Goal: Task Accomplishment & Management: Manage account settings

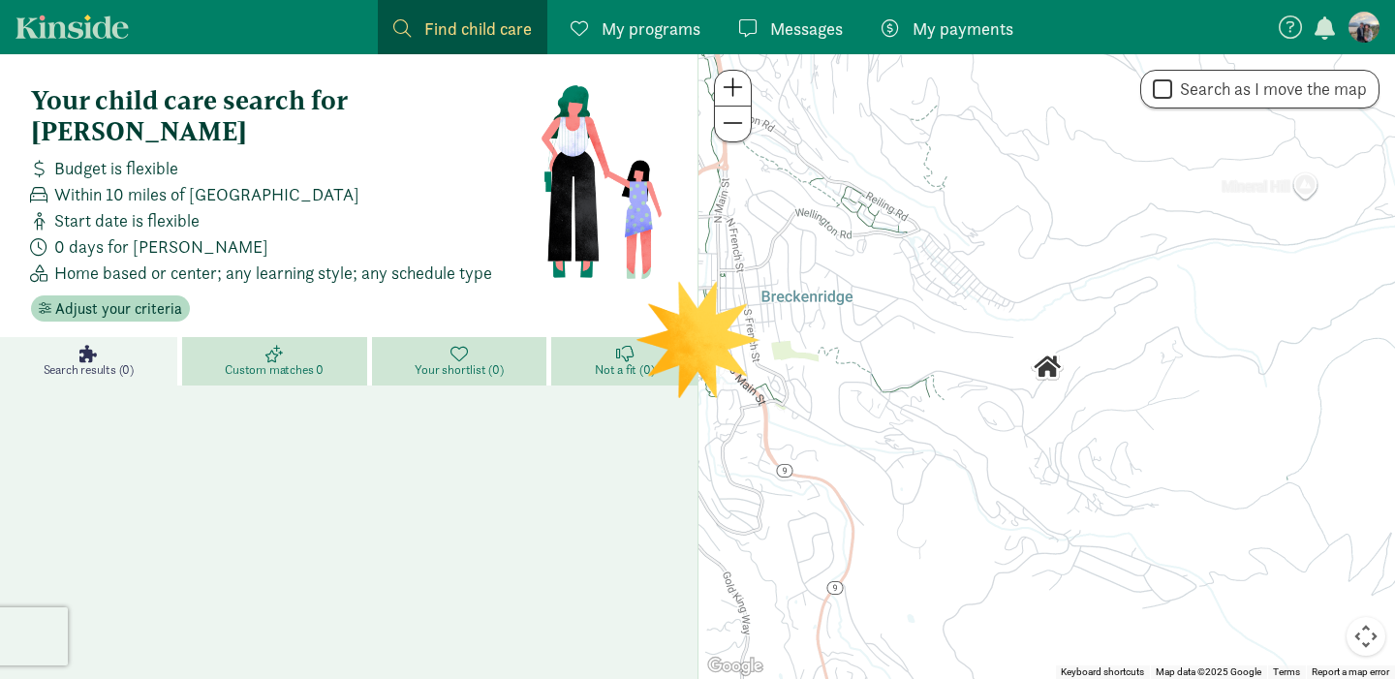
click at [1368, 28] on figure at bounding box center [1363, 27] width 31 height 31
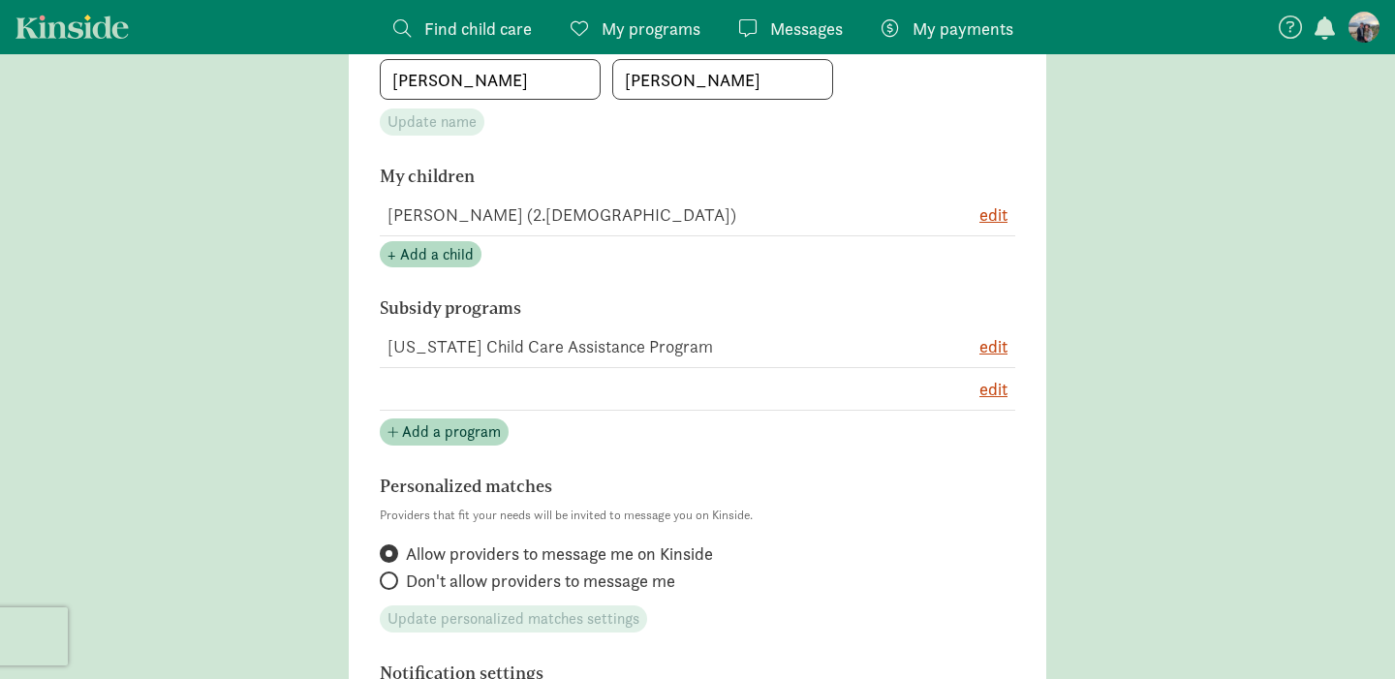
scroll to position [391, 0]
click at [430, 422] on span "Add a program" at bounding box center [451, 429] width 99 height 23
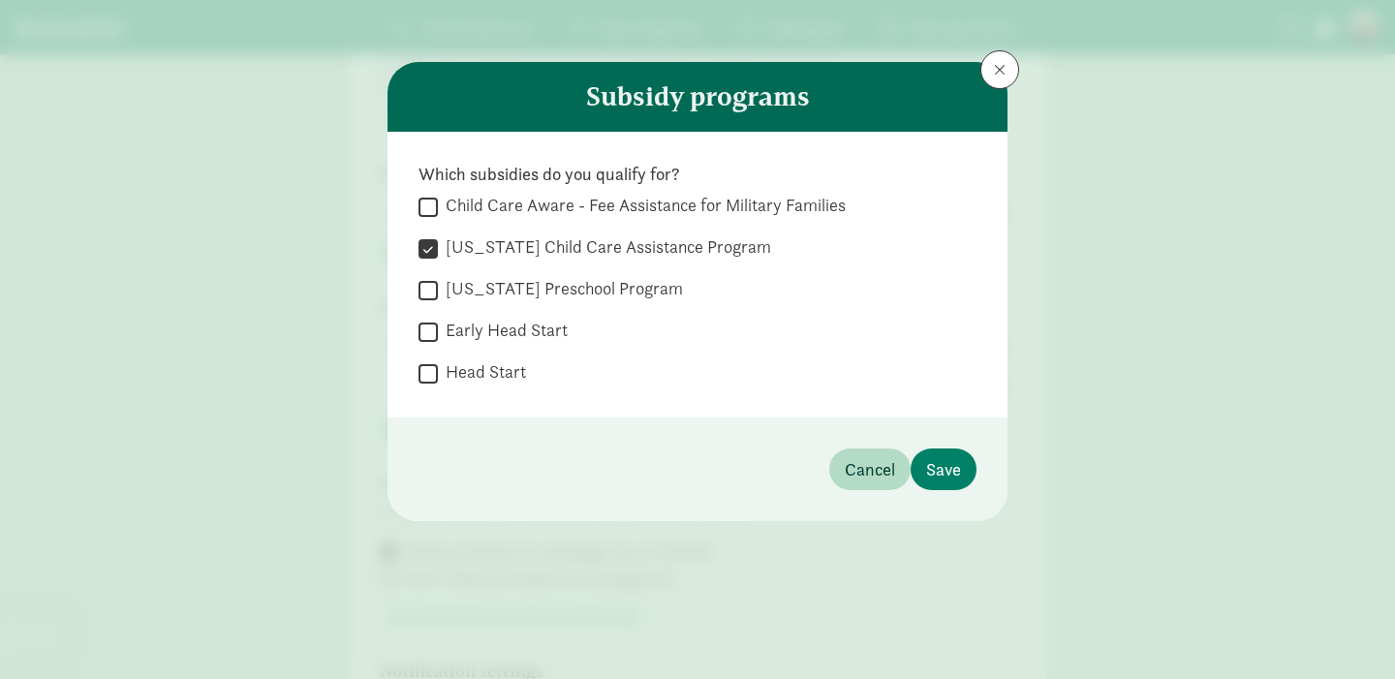
click at [996, 76] on span at bounding box center [1000, 69] width 12 height 15
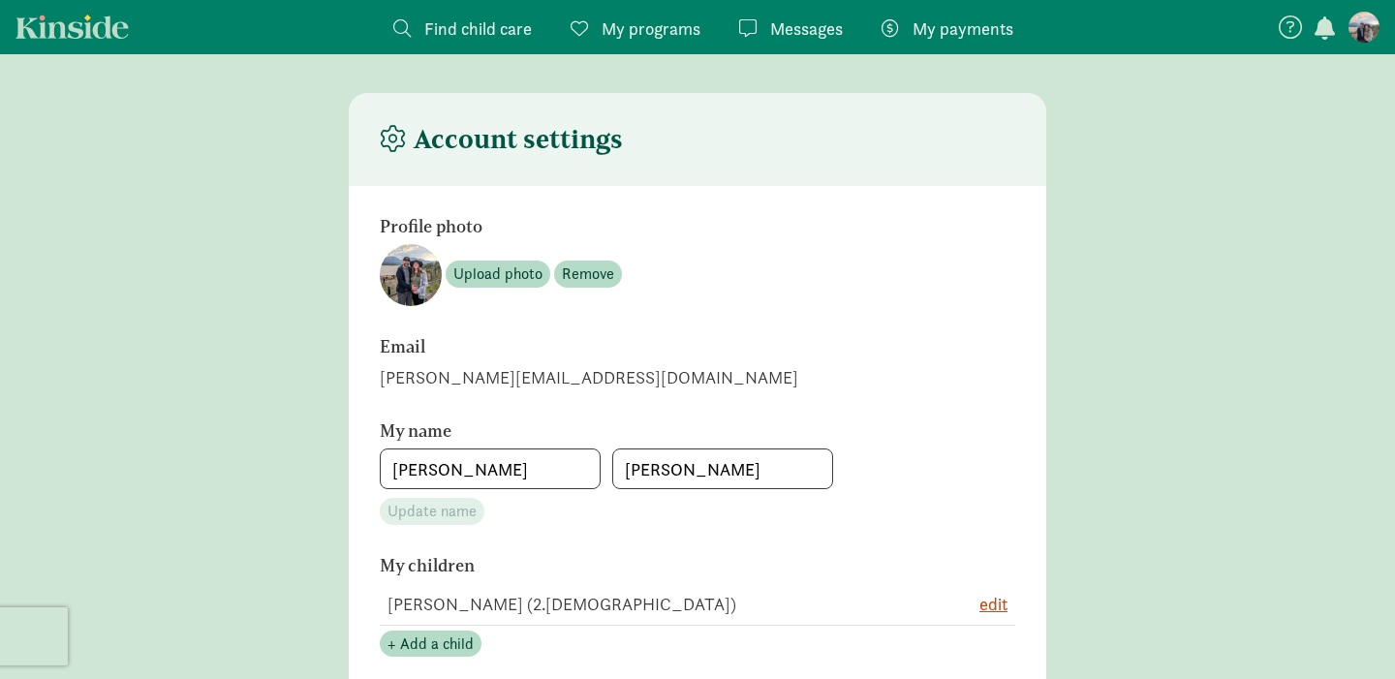
scroll to position [0, 0]
click at [634, 20] on span "My programs" at bounding box center [650, 28] width 99 height 26
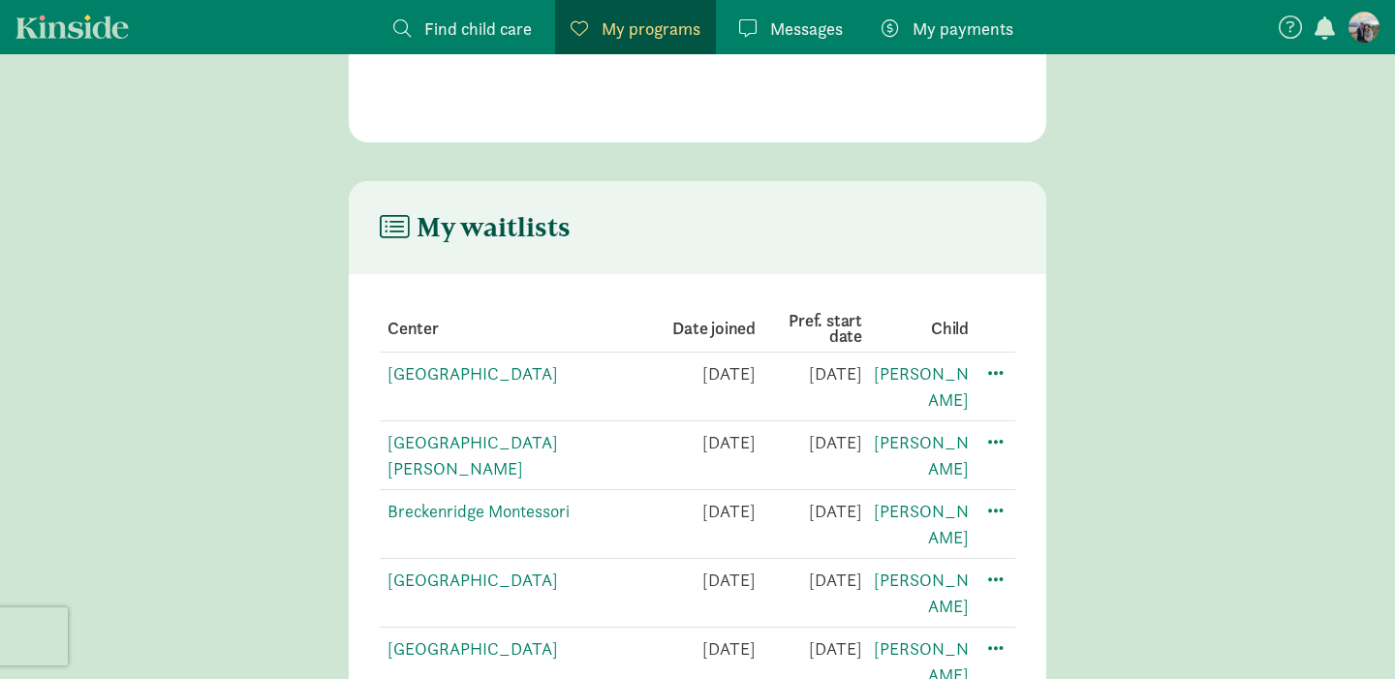
scroll to position [240, 0]
click at [531, 638] on link "[GEOGRAPHIC_DATA]" at bounding box center [472, 649] width 170 height 22
click at [995, 636] on span at bounding box center [995, 647] width 23 height 23
click at [1018, 670] on div "Edit preferences" at bounding box center [1063, 691] width 174 height 42
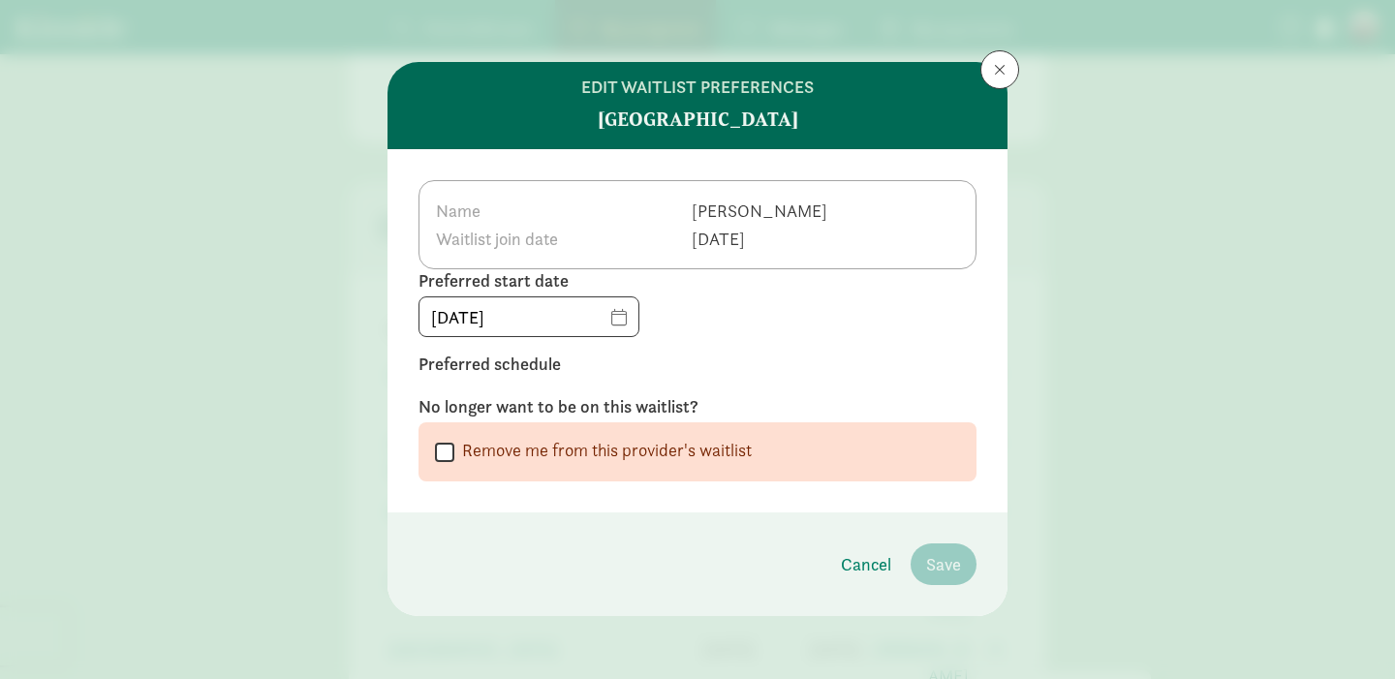
click at [996, 67] on span at bounding box center [1000, 69] width 12 height 15
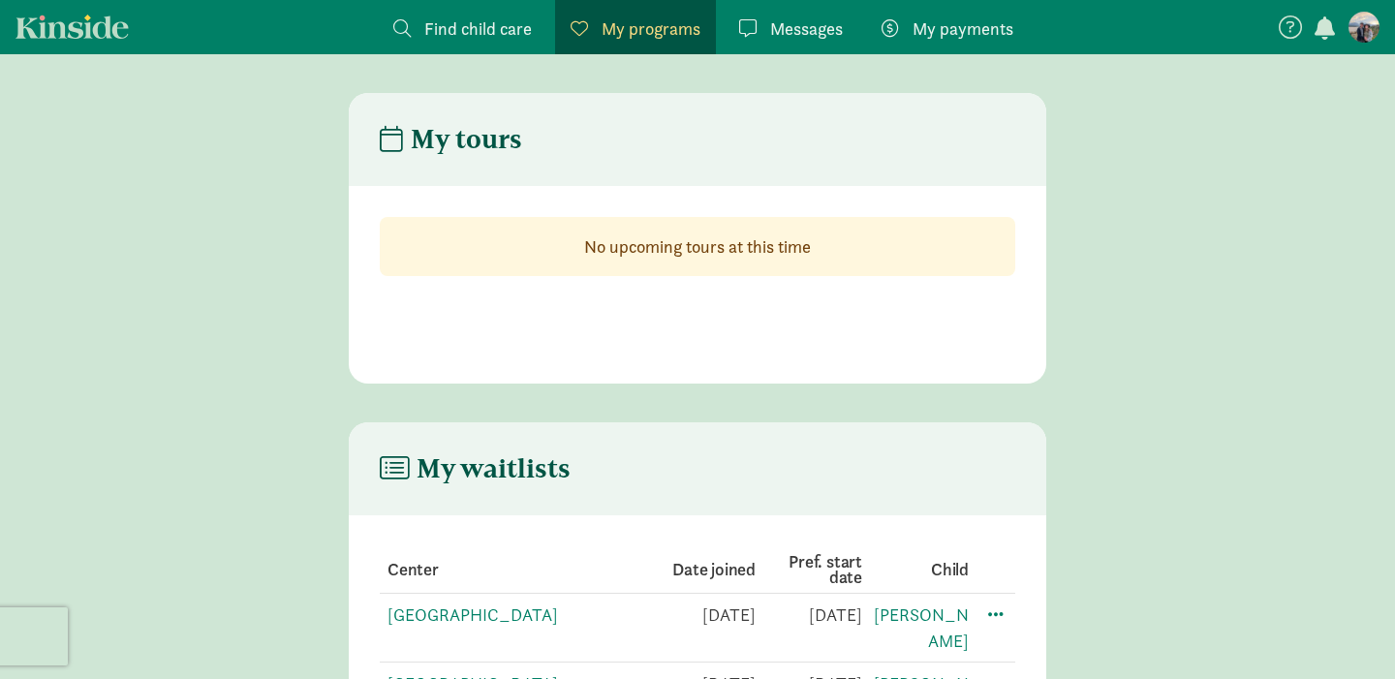
scroll to position [0, 0]
click at [492, 32] on span "Find child care" at bounding box center [477, 28] width 107 height 26
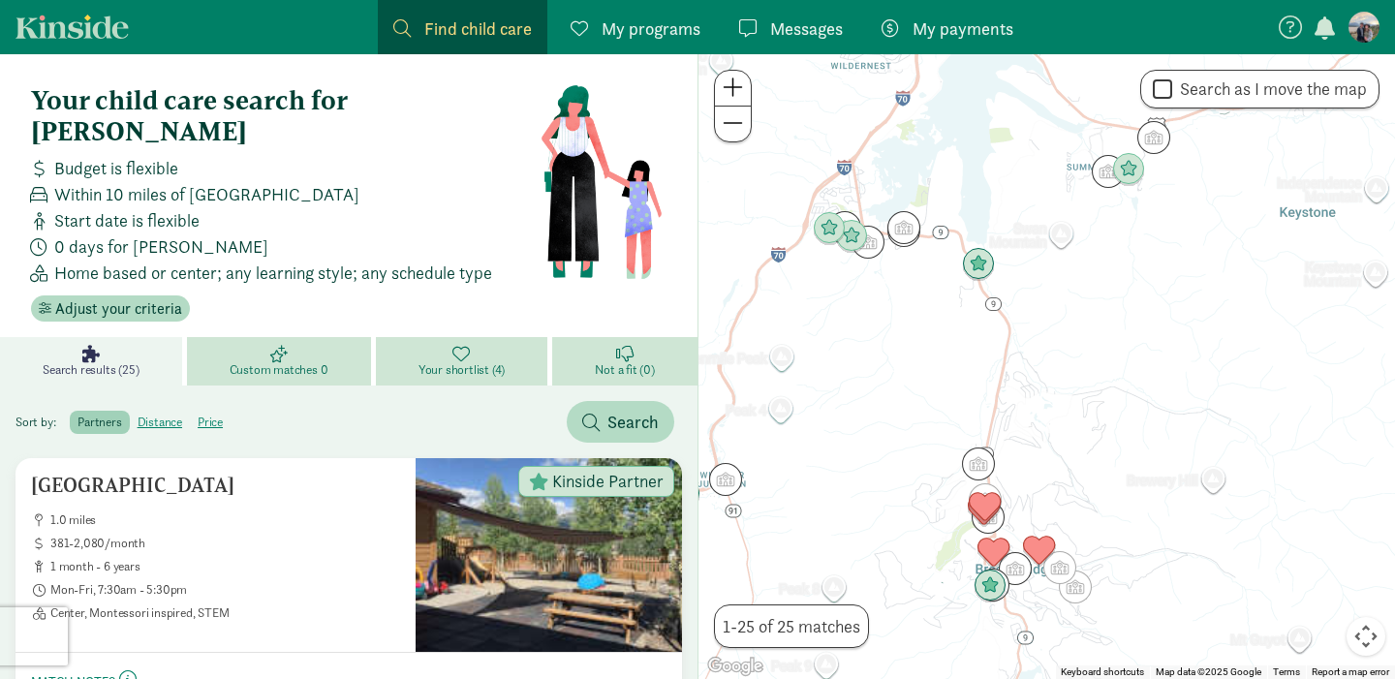
drag, startPoint x: 1199, startPoint y: 517, endPoint x: 1106, endPoint y: 508, distance: 93.4
click at [1106, 508] on div at bounding box center [1046, 366] width 696 height 625
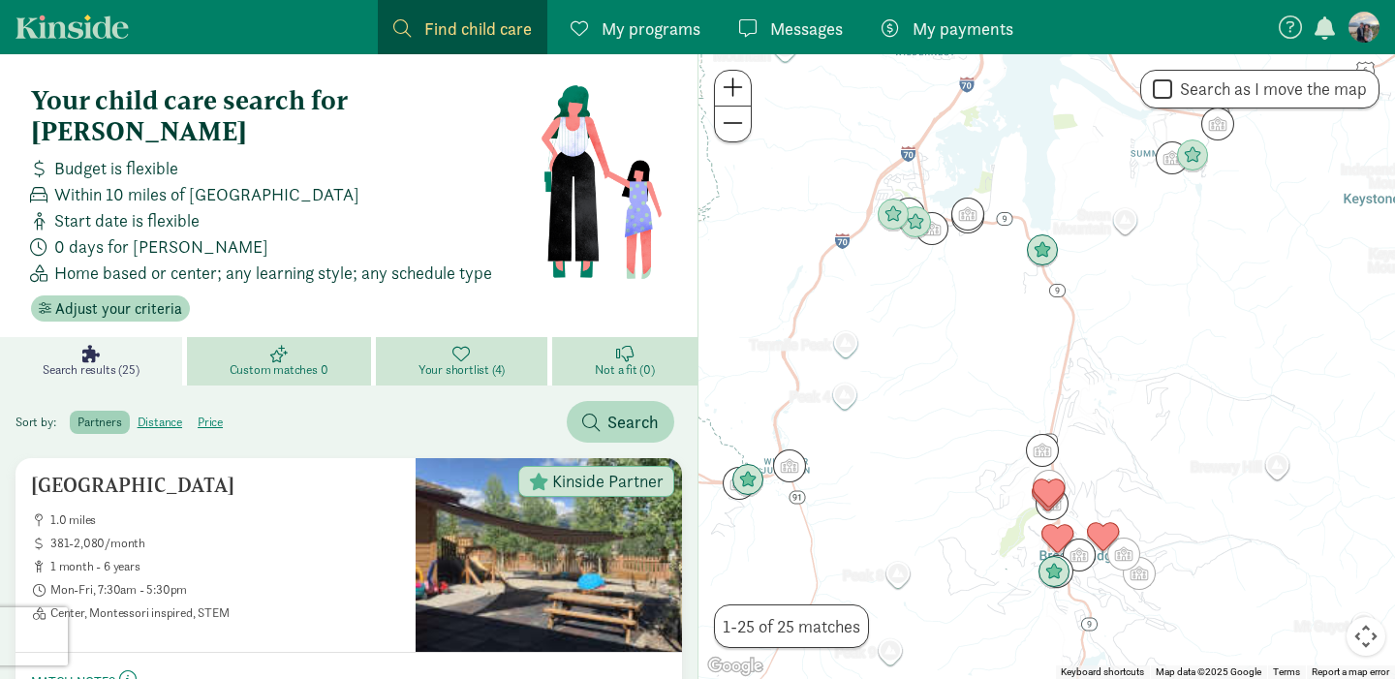
drag, startPoint x: 1067, startPoint y: 406, endPoint x: 1131, endPoint y: 388, distance: 66.3
click at [1131, 388] on div at bounding box center [1046, 366] width 696 height 625
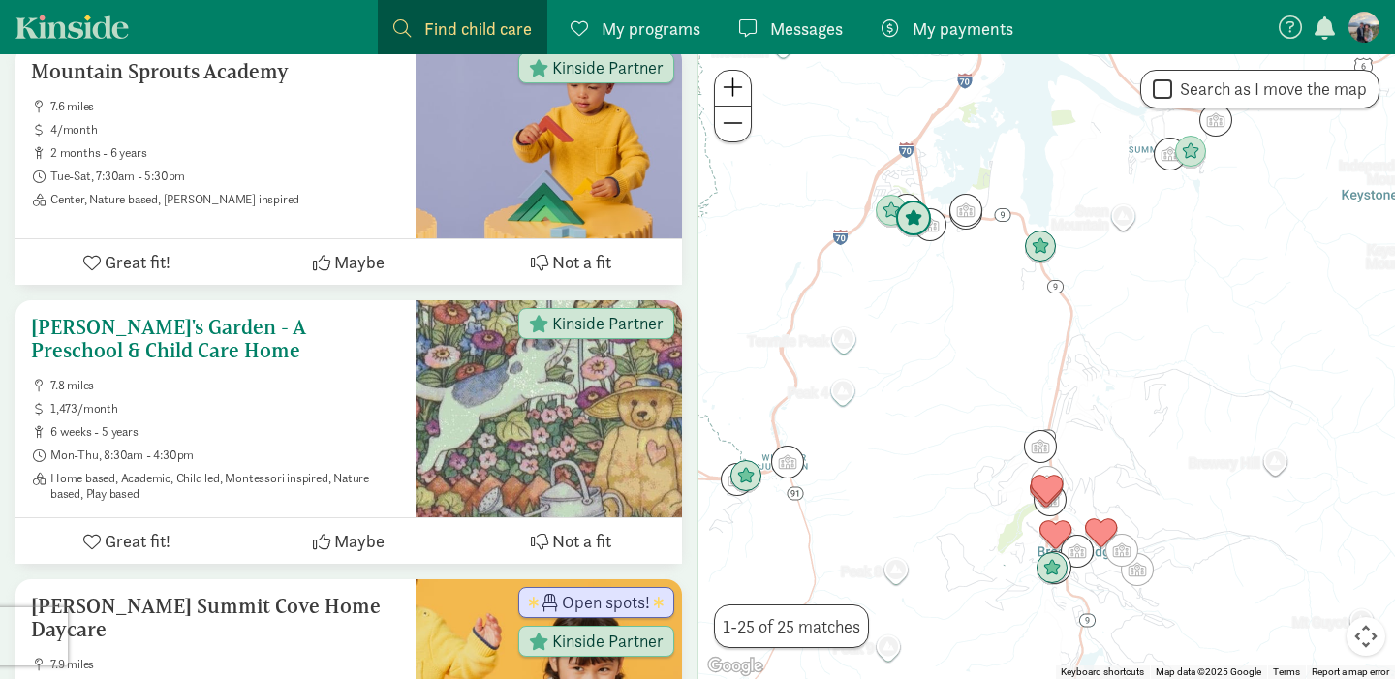
scroll to position [1693, 0]
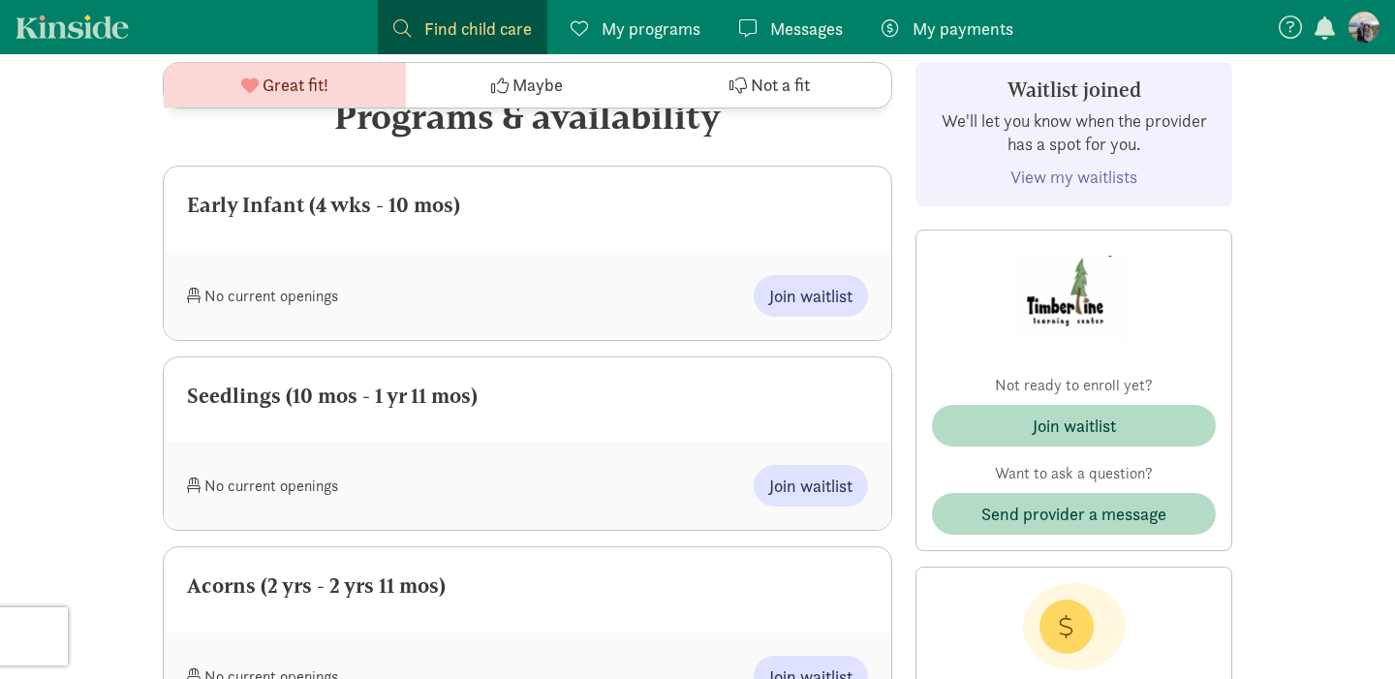
scroll to position [819, 0]
